Goal: Transaction & Acquisition: Register for event/course

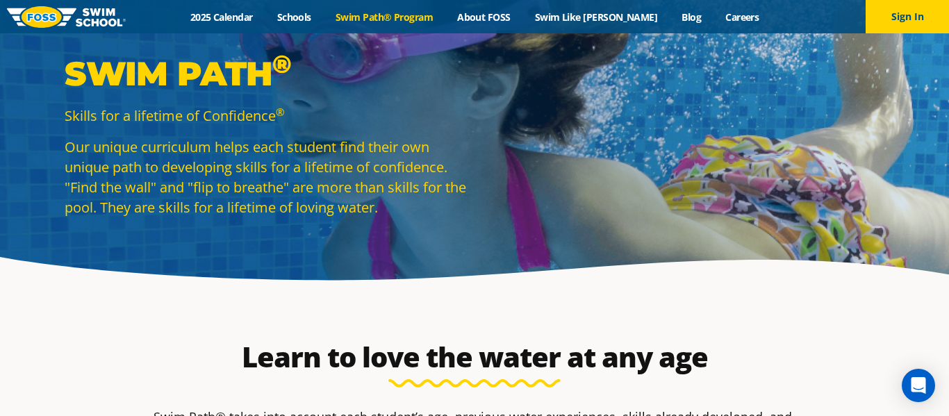
click at [420, 19] on link "Swim Path® Program" at bounding box center [384, 16] width 122 height 13
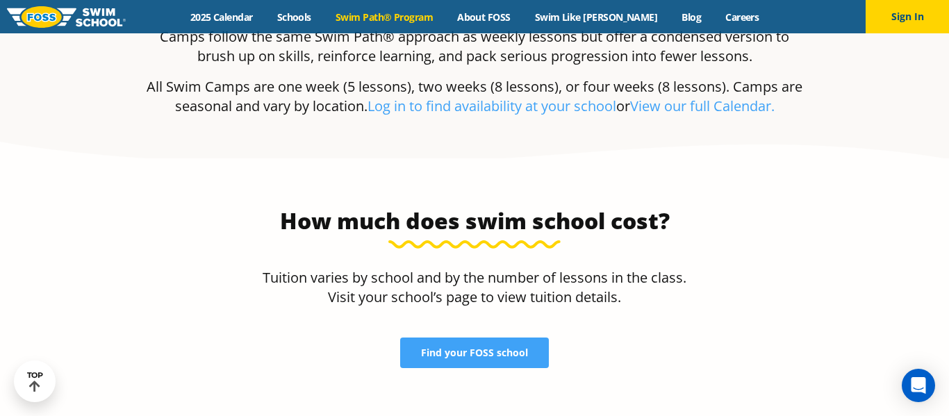
scroll to position [2741, 0]
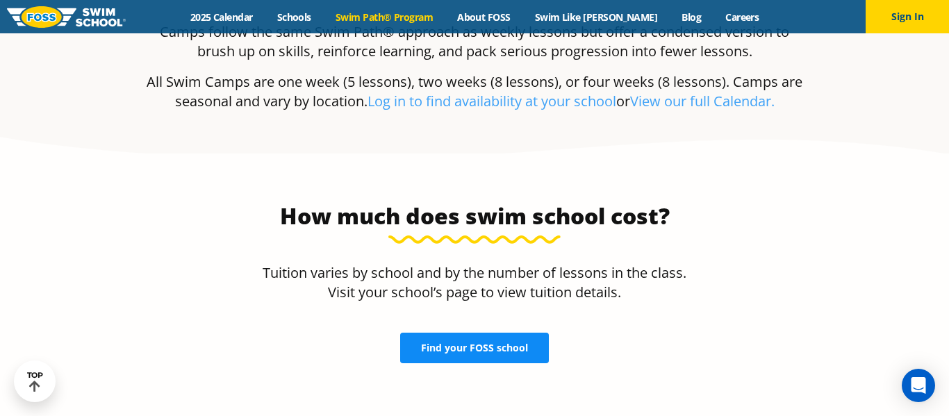
click at [447, 333] on link "Find your FOSS school" at bounding box center [474, 348] width 149 height 31
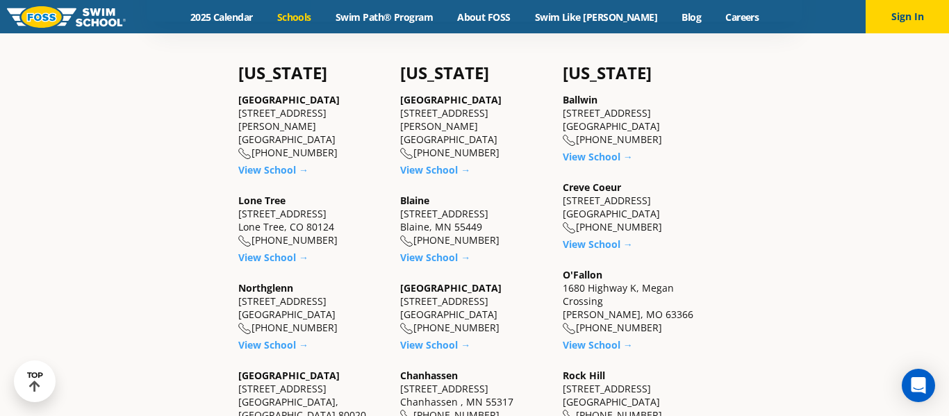
scroll to position [383, 0]
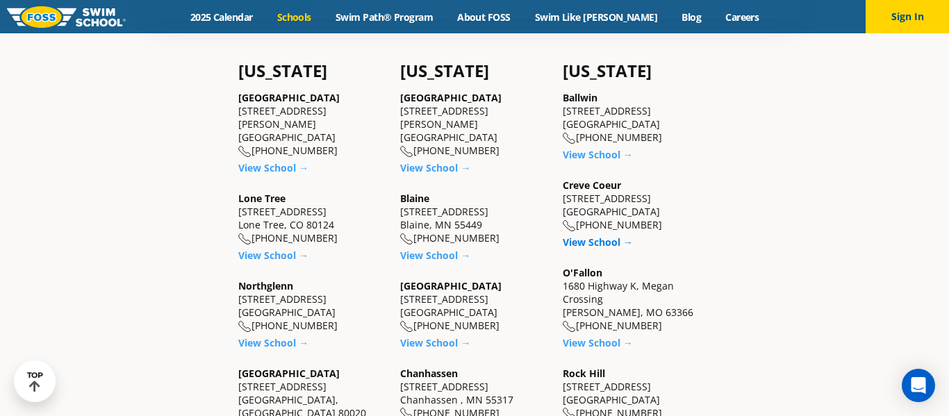
click at [595, 242] on link "View School →" at bounding box center [598, 241] width 70 height 13
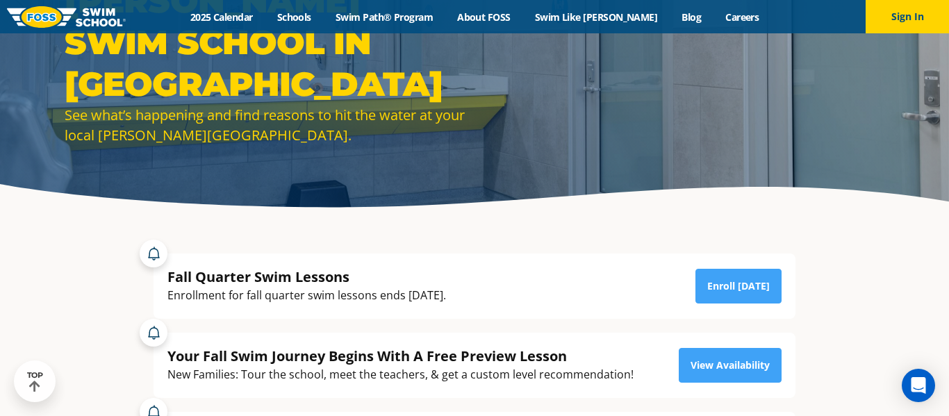
scroll to position [77, 0]
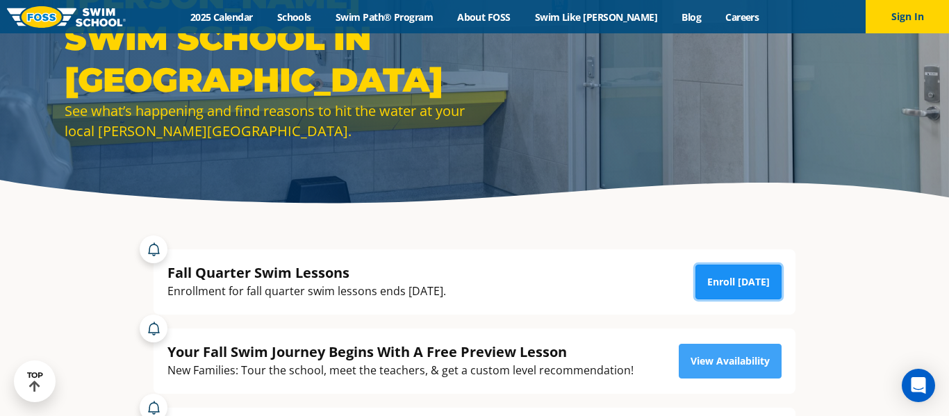
click at [755, 279] on link "Enroll Today" at bounding box center [738, 282] width 86 height 35
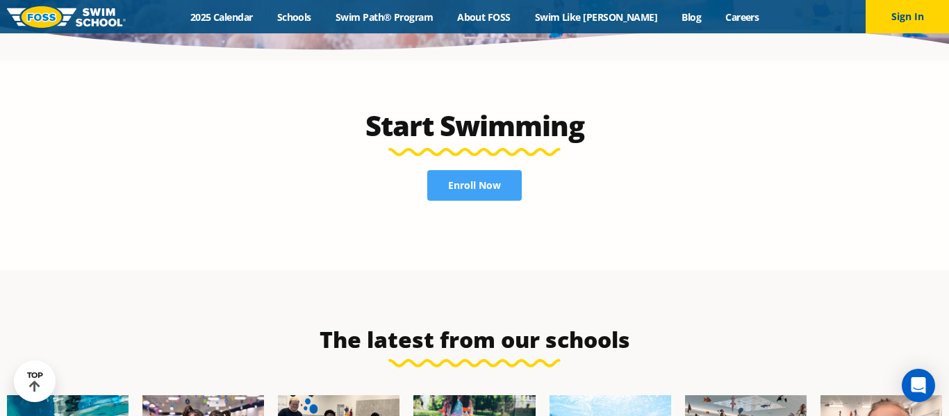
scroll to position [2968, 0]
click at [486, 181] on span "Enroll Now" at bounding box center [474, 186] width 53 height 10
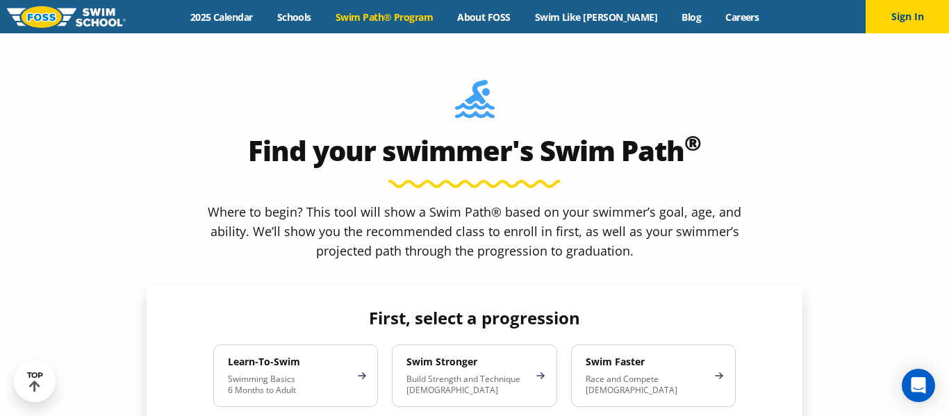
scroll to position [1186, 0]
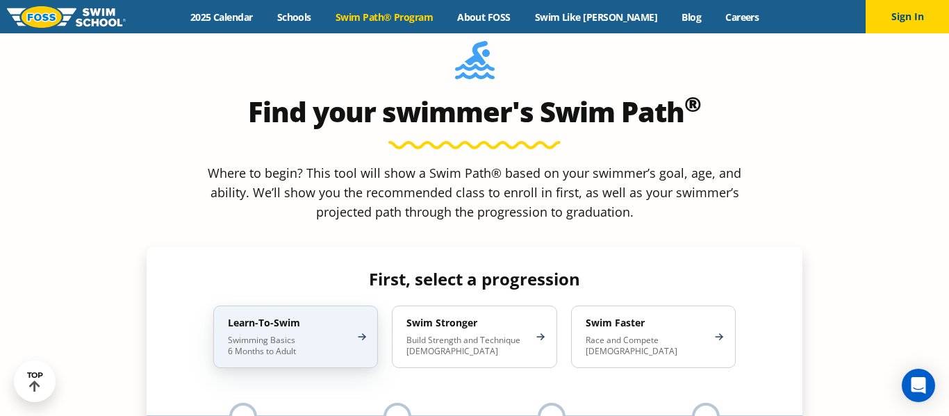
click at [306, 335] on p "Swimming Basics 6 Months to Adult" at bounding box center [289, 346] width 122 height 22
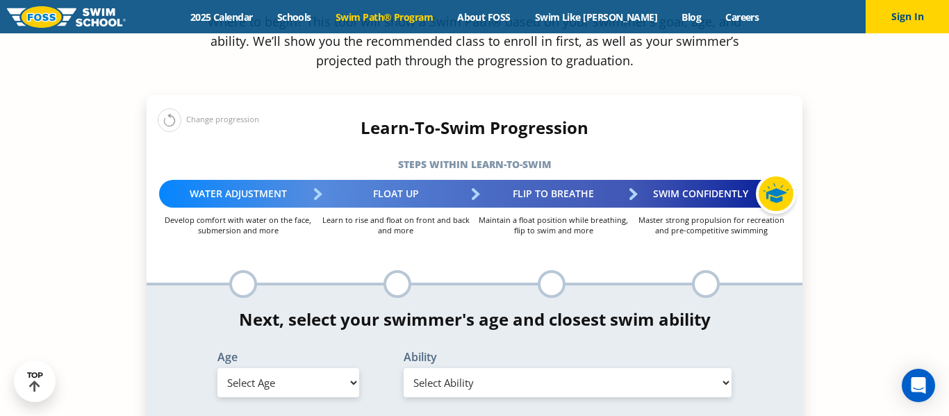
scroll to position [1341, 0]
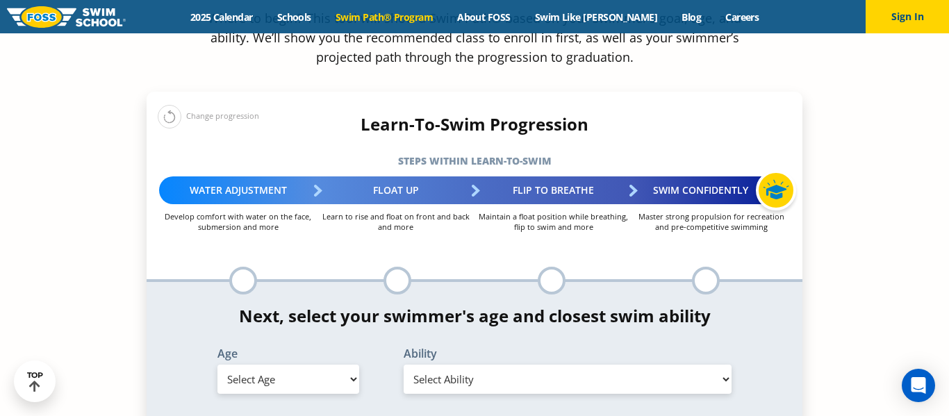
click at [262, 365] on select "Select Age [DEMOGRAPHIC_DATA] months - 1 year 1 year 2 years 3 years 4 years 5 …" at bounding box center [288, 379] width 142 height 29
select select "5-years"
click at [217, 365] on select "Select Age [DEMOGRAPHIC_DATA] months - 1 year 1 year 2 years 3 years 4 years 5 …" at bounding box center [288, 379] width 142 height 29
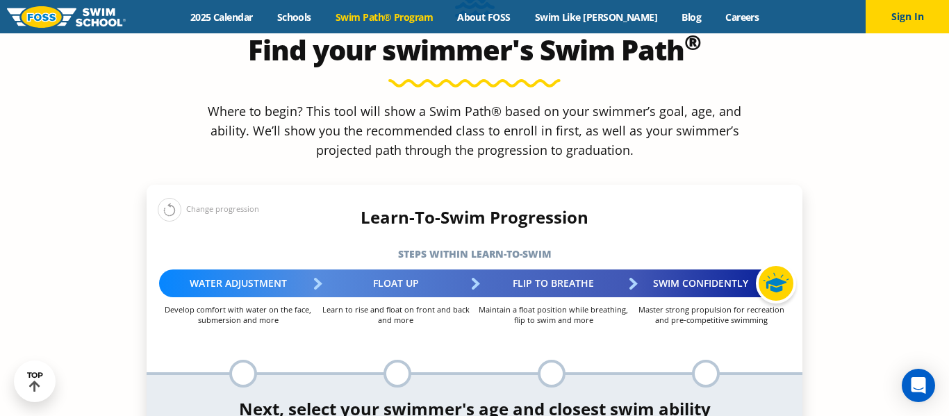
scroll to position [1243, 0]
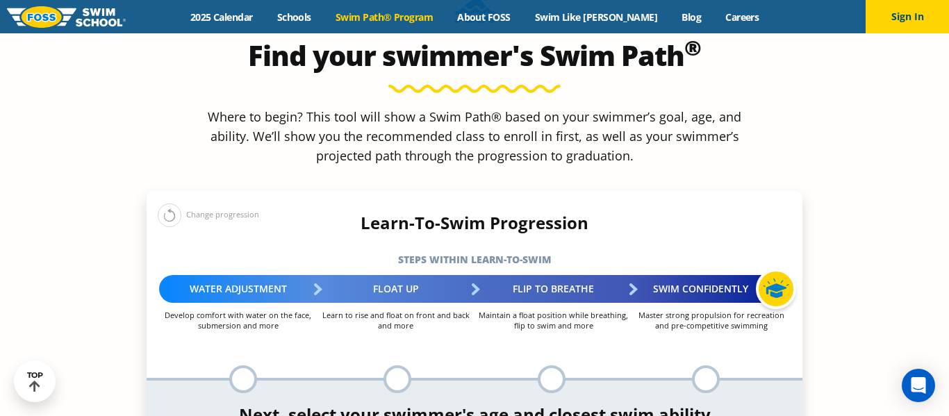
select select "5-years-when-in-the-water-reliant-on-a-life-jacket-or-floatation-device"
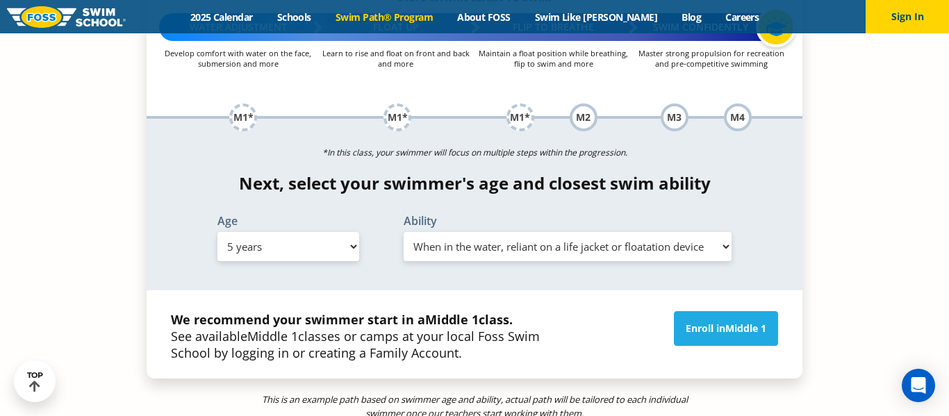
scroll to position [1503, 0]
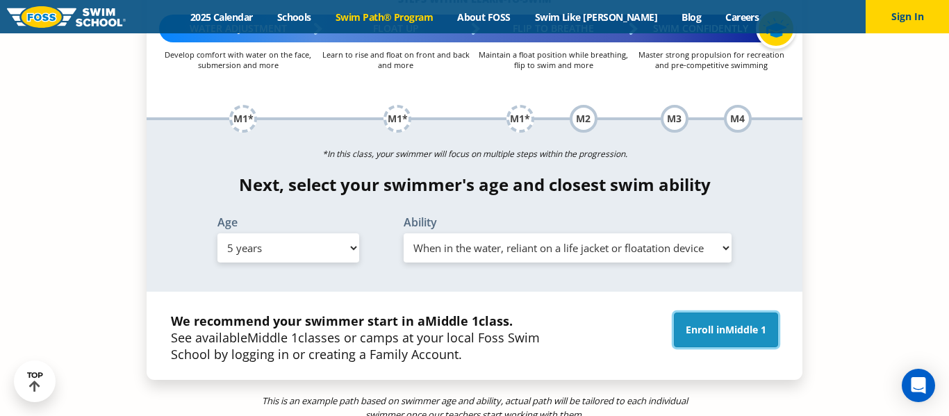
click at [727, 313] on link "Enroll in Middle 1" at bounding box center [726, 330] width 104 height 35
